Goal: Find specific page/section: Find specific page/section

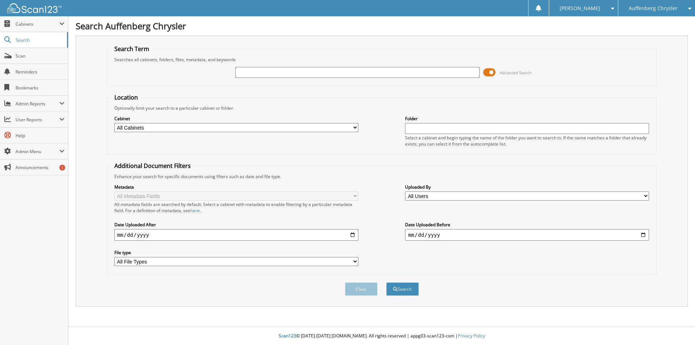
click at [259, 76] on input "text" at bounding box center [357, 72] width 244 height 11
type input "921012"
click at [386, 283] on button "Search" at bounding box center [402, 289] width 33 height 13
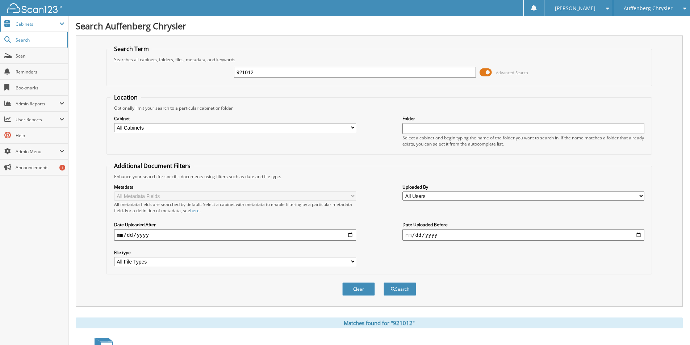
click at [37, 22] on span "Cabinets" at bounding box center [38, 24] width 44 height 6
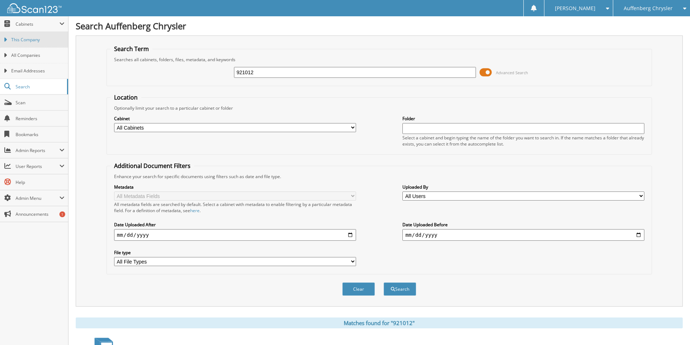
click at [35, 40] on span "This Company" at bounding box center [37, 40] width 53 height 7
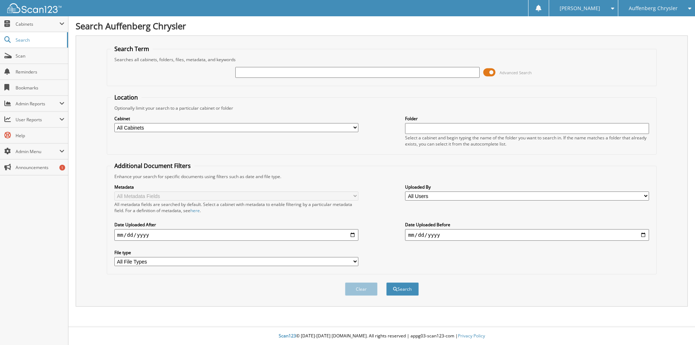
click at [348, 78] on input "text" at bounding box center [357, 72] width 244 height 11
type input "920957"
click at [386, 283] on button "Search" at bounding box center [402, 289] width 33 height 13
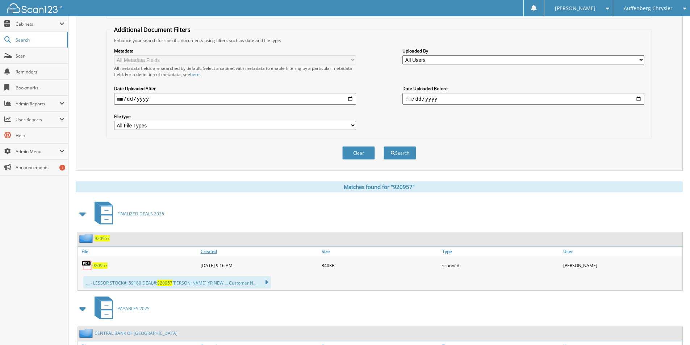
scroll to position [195, 0]
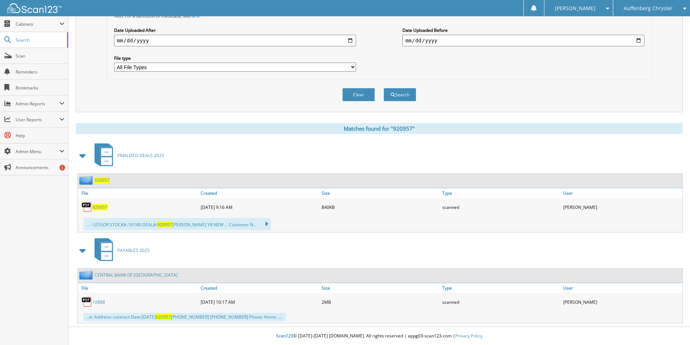
click at [106, 208] on span "920957" at bounding box center [99, 207] width 15 height 6
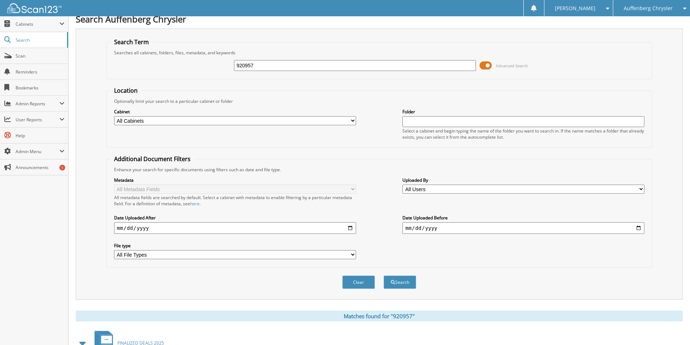
scroll to position [0, 0]
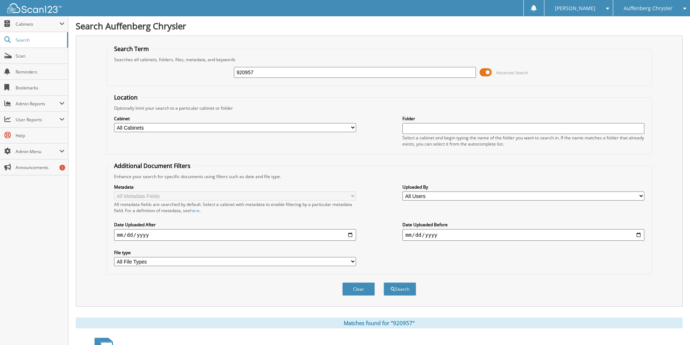
drag, startPoint x: 231, startPoint y: 74, endPoint x: -66, endPoint y: 99, distance: 297.7
click at [0, 99] on html "Cindy H. Settings Logout Auffenberg Chrysler Auffenberg Ford North Auffenberg F…" at bounding box center [345, 270] width 690 height 540
type input "920763"
click at [384, 283] on button "Search" at bounding box center [400, 289] width 33 height 13
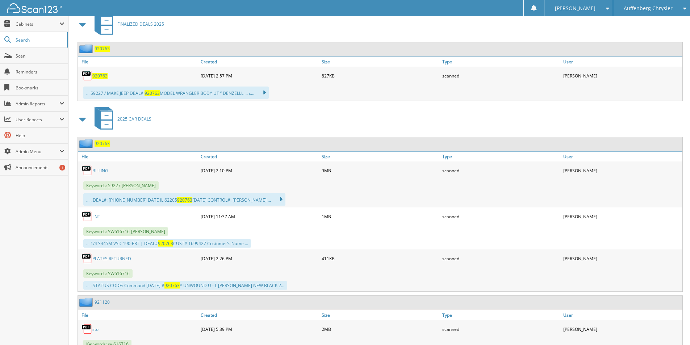
click at [100, 171] on link "BILLING" at bounding box center [100, 171] width 16 height 6
